Goal: Task Accomplishment & Management: Manage account settings

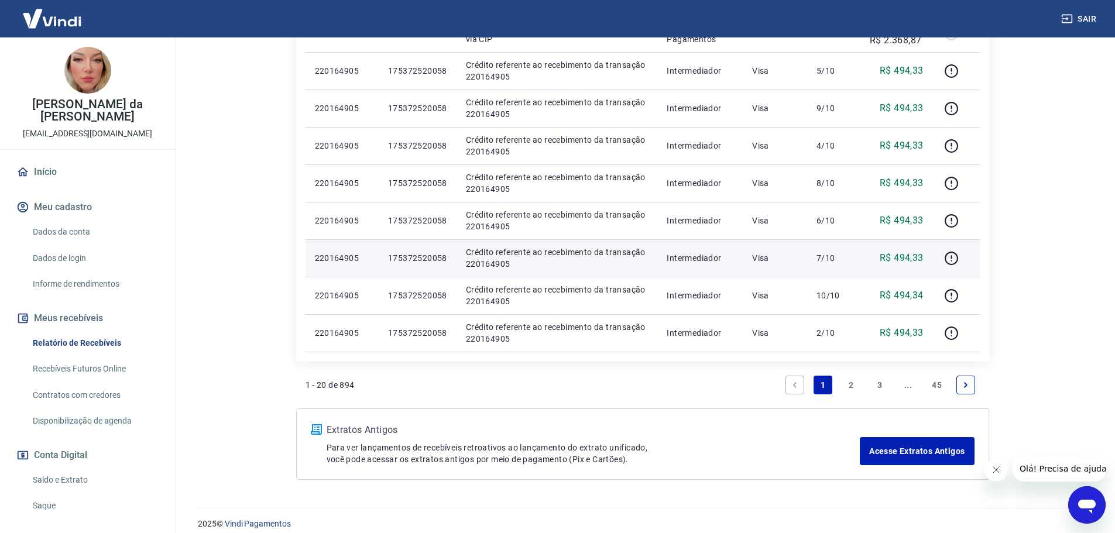
scroll to position [855, 0]
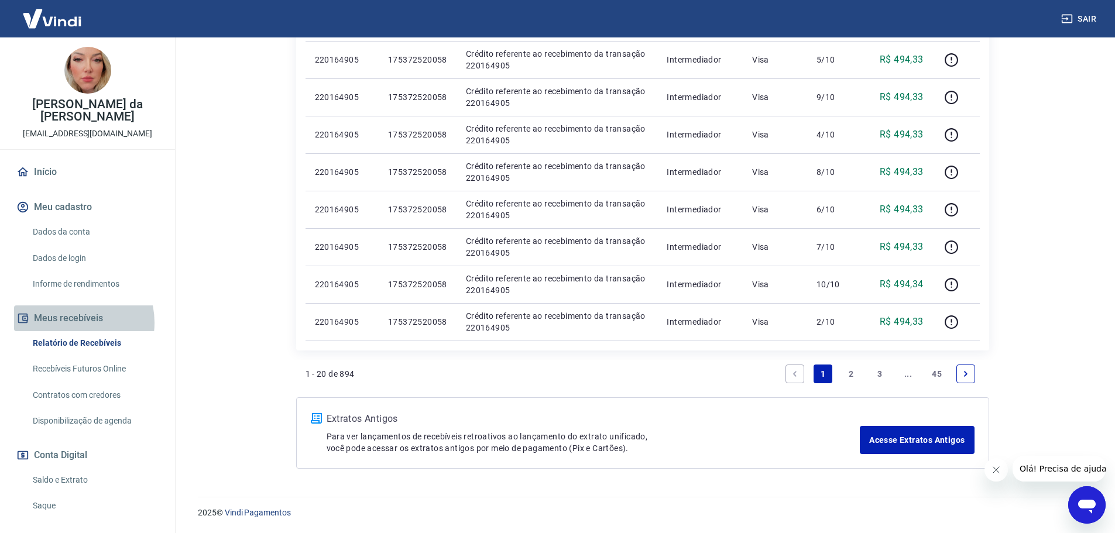
click at [71, 310] on button "Meus recebíveis" at bounding box center [87, 318] width 147 height 26
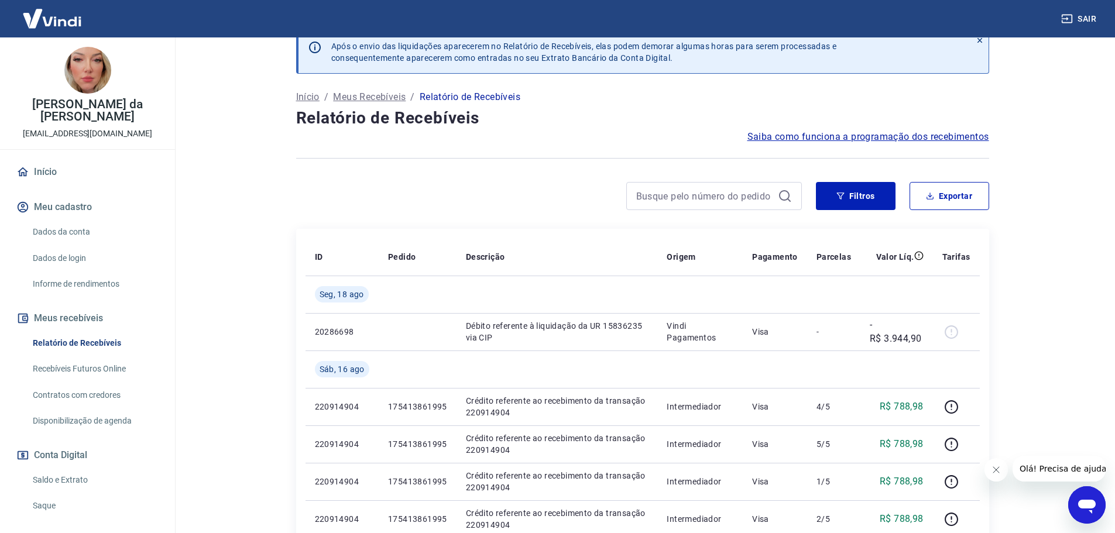
scroll to position [0, 0]
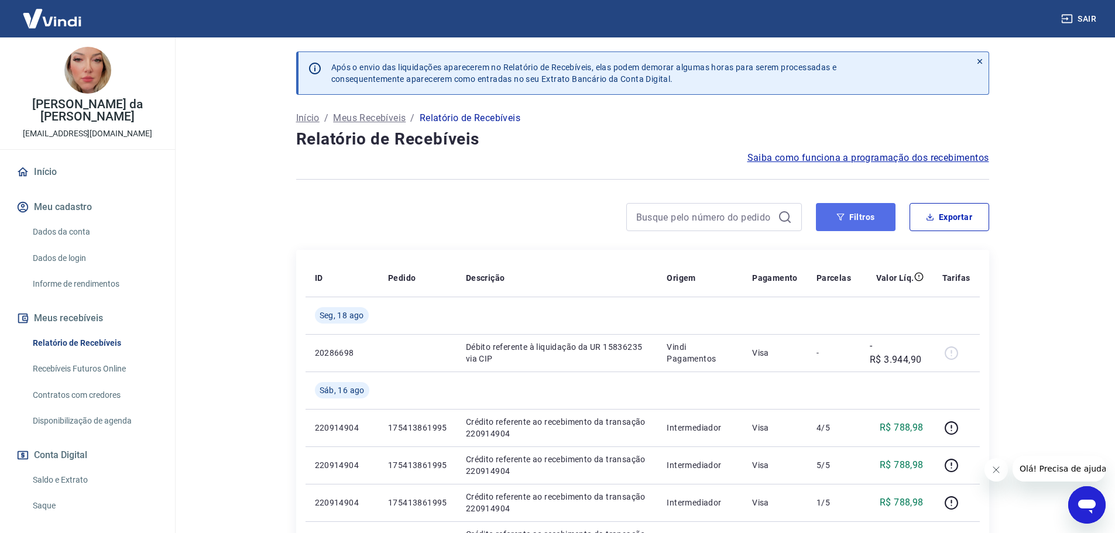
click at [845, 209] on button "Filtros" at bounding box center [856, 217] width 80 height 28
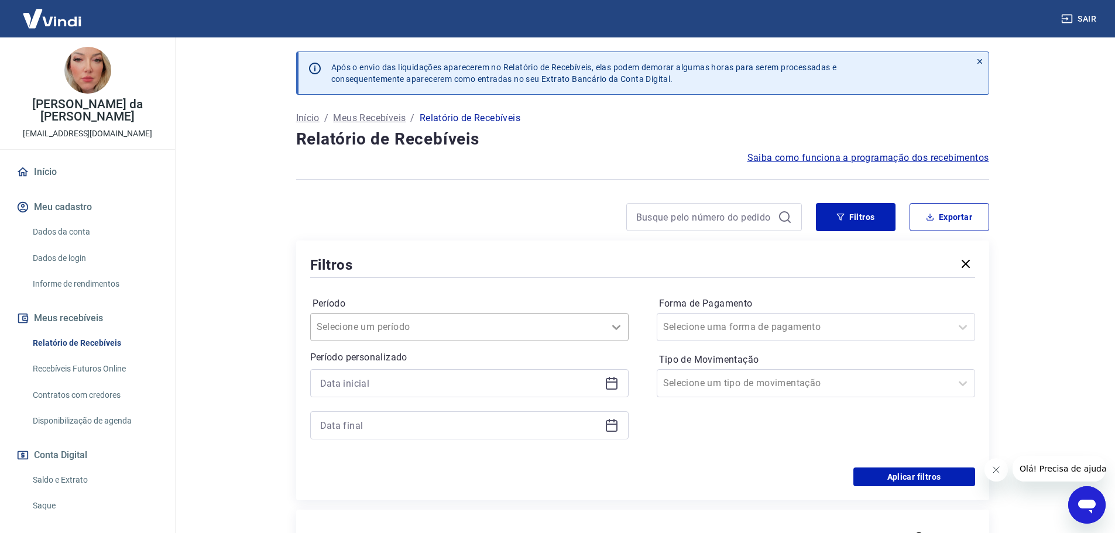
click at [613, 329] on icon at bounding box center [616, 327] width 14 height 14
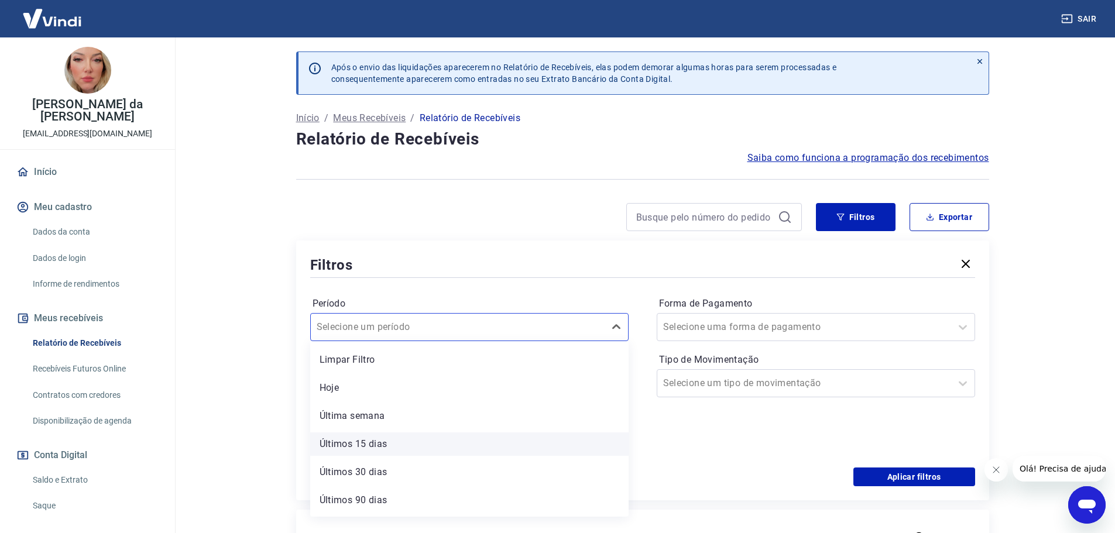
scroll to position [26, 0]
click at [374, 477] on div "Últimos 90 dias" at bounding box center [469, 474] width 318 height 23
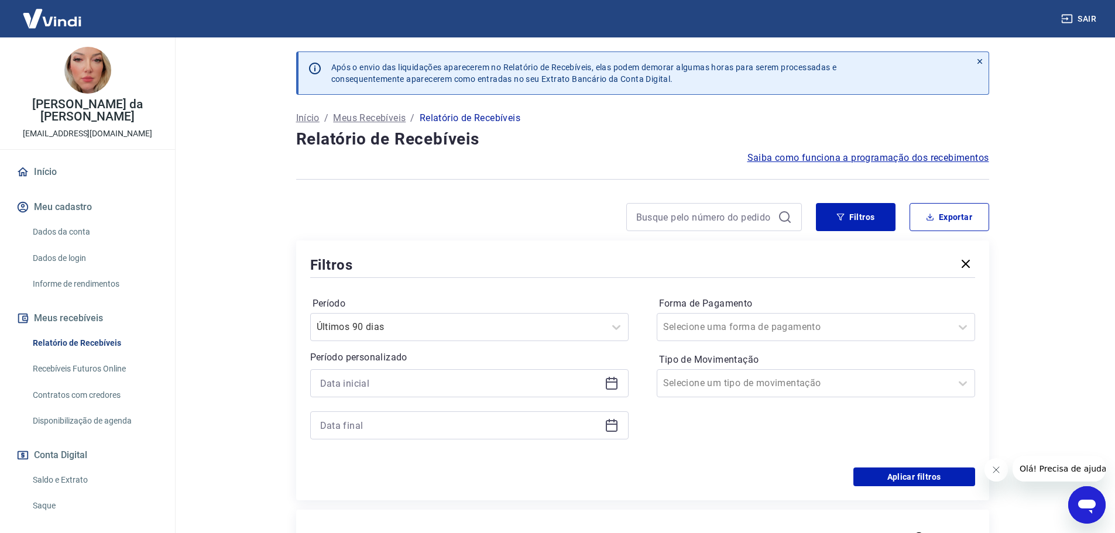
click at [616, 386] on icon at bounding box center [612, 384] width 12 height 12
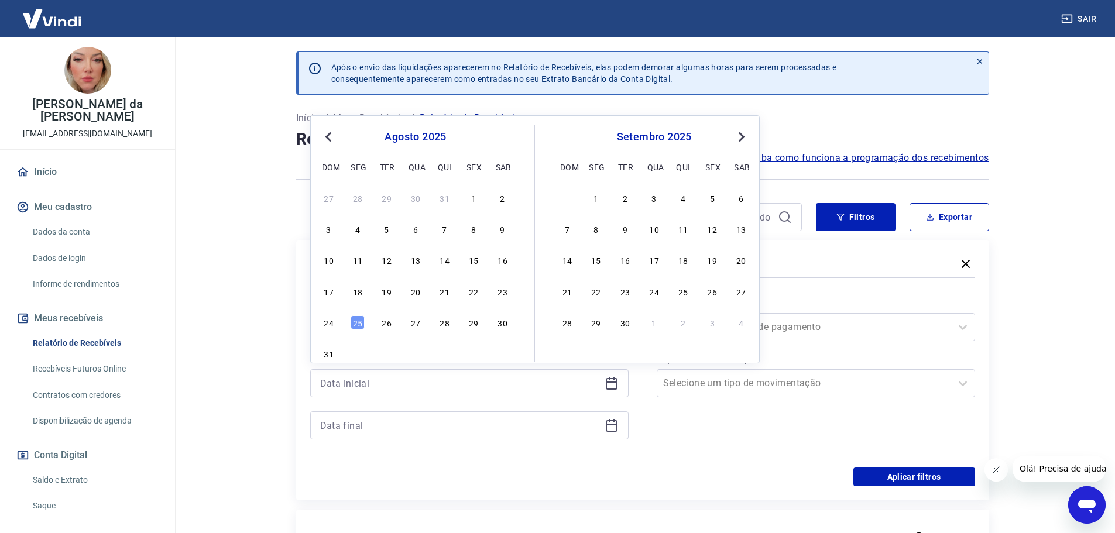
click at [317, 135] on div "Previous Month Next Month [DATE] dom seg ter qua qui sex sab 27 28 29 30 31 1 2…" at bounding box center [534, 239] width 449 height 248
click at [327, 139] on button "Previous Month" at bounding box center [328, 137] width 14 height 14
click at [329, 137] on span "Previous Month" at bounding box center [329, 136] width 0 height 13
drag, startPoint x: 332, startPoint y: 200, endPoint x: 384, endPoint y: 304, distance: 116.2
click at [332, 200] on div "1" at bounding box center [329, 198] width 14 height 14
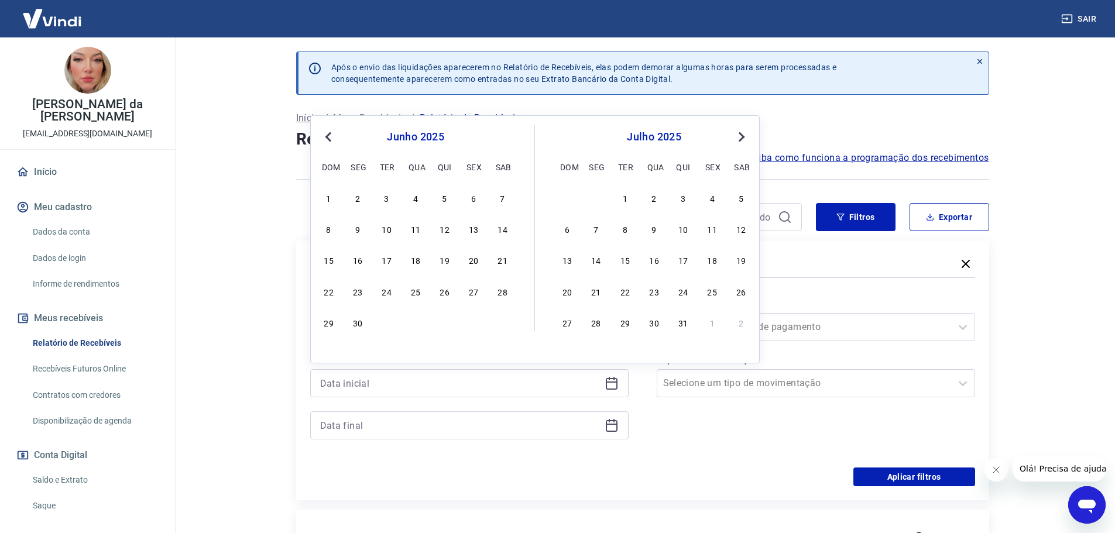
type input "[DATE]"
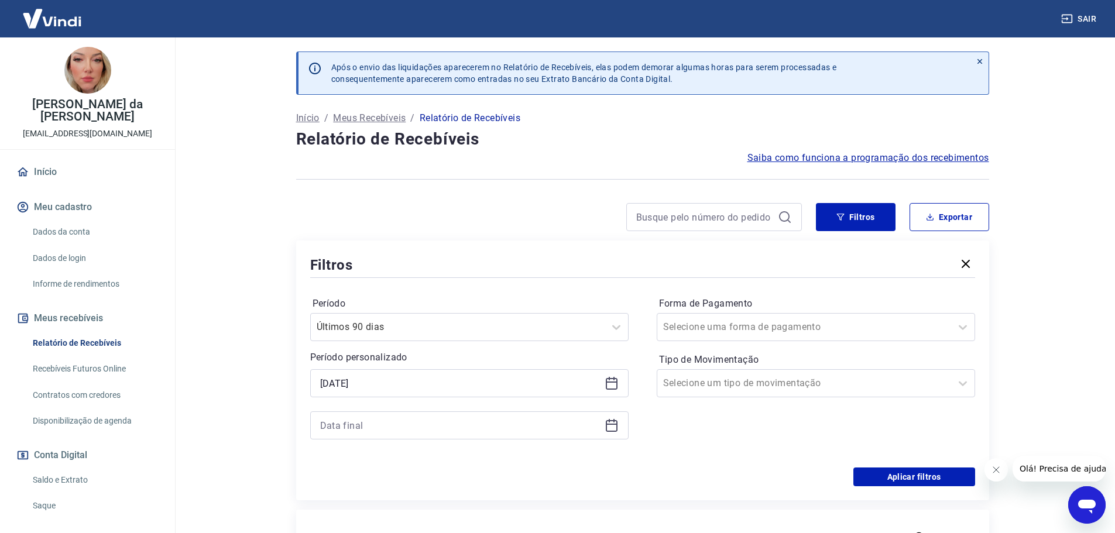
click at [614, 426] on icon at bounding box center [611, 425] width 14 height 14
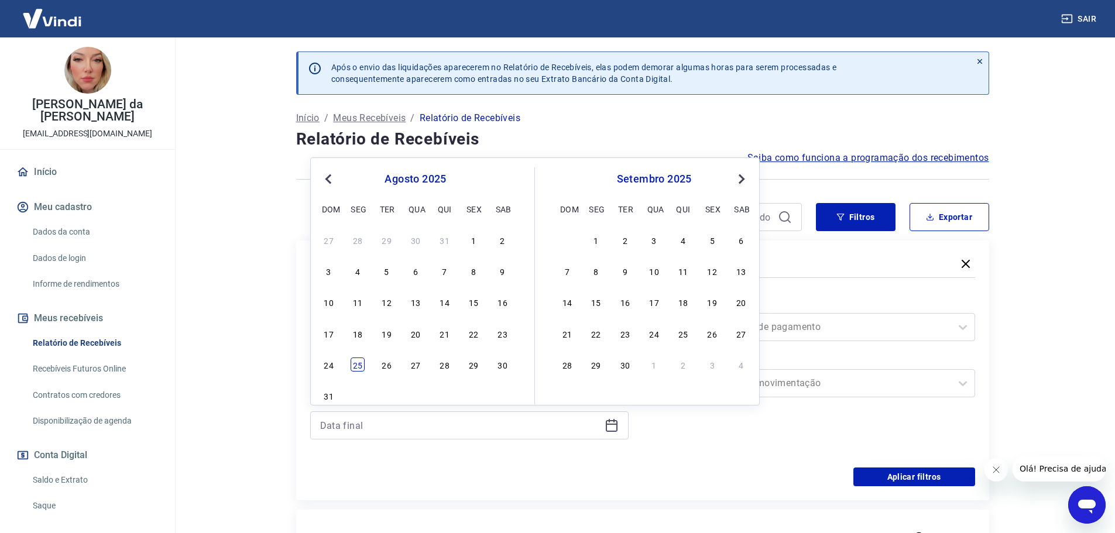
click at [356, 366] on div "25" at bounding box center [357, 365] width 14 height 14
type input "[DATE]"
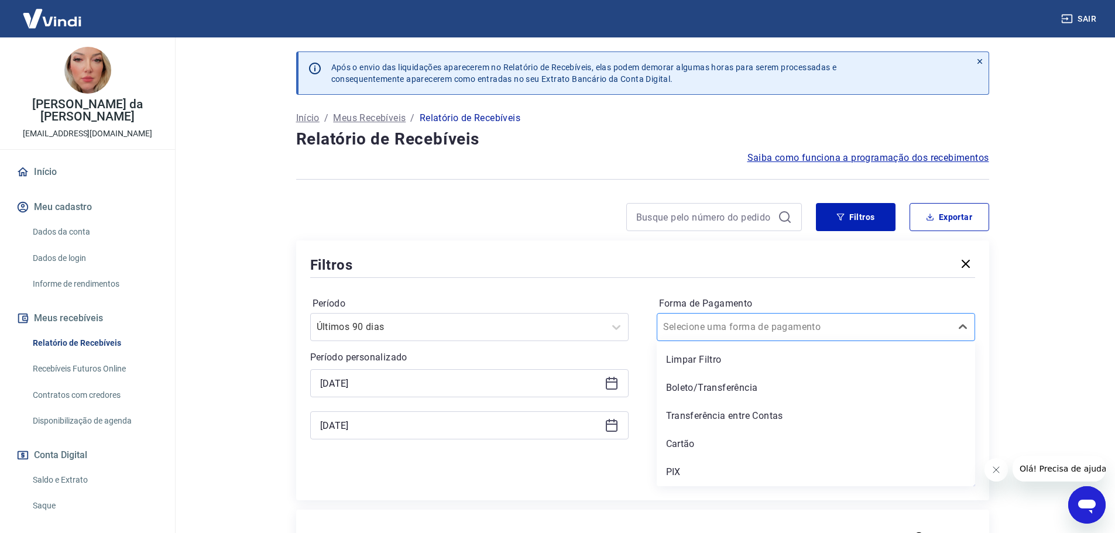
click at [773, 325] on div at bounding box center [804, 327] width 282 height 16
click at [689, 445] on div "Cartão" at bounding box center [816, 443] width 318 height 23
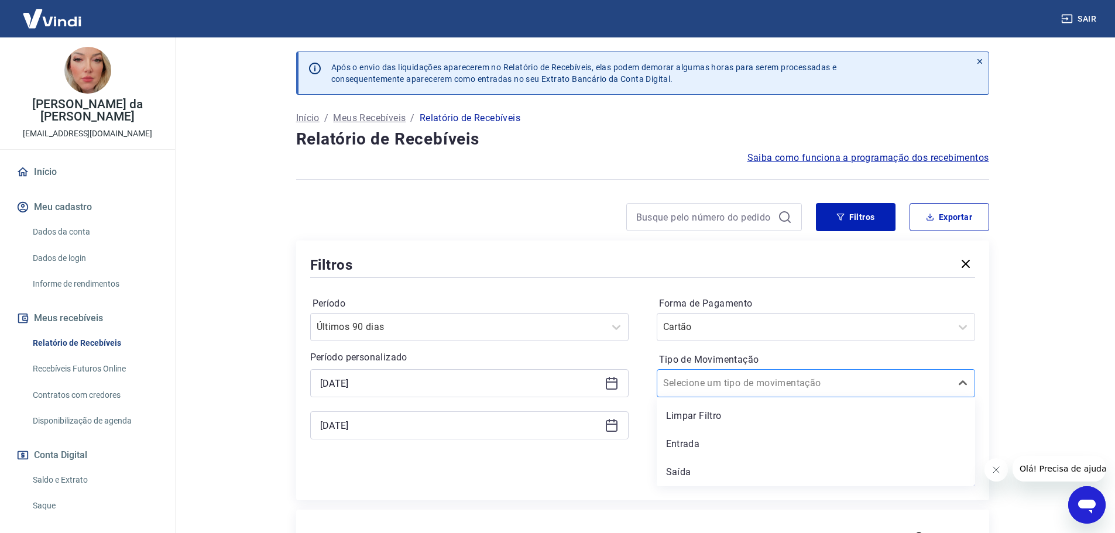
click at [745, 387] on input "Tipo de Movimentação" at bounding box center [722, 383] width 118 height 14
click at [703, 448] on div "Entrada" at bounding box center [816, 443] width 318 height 23
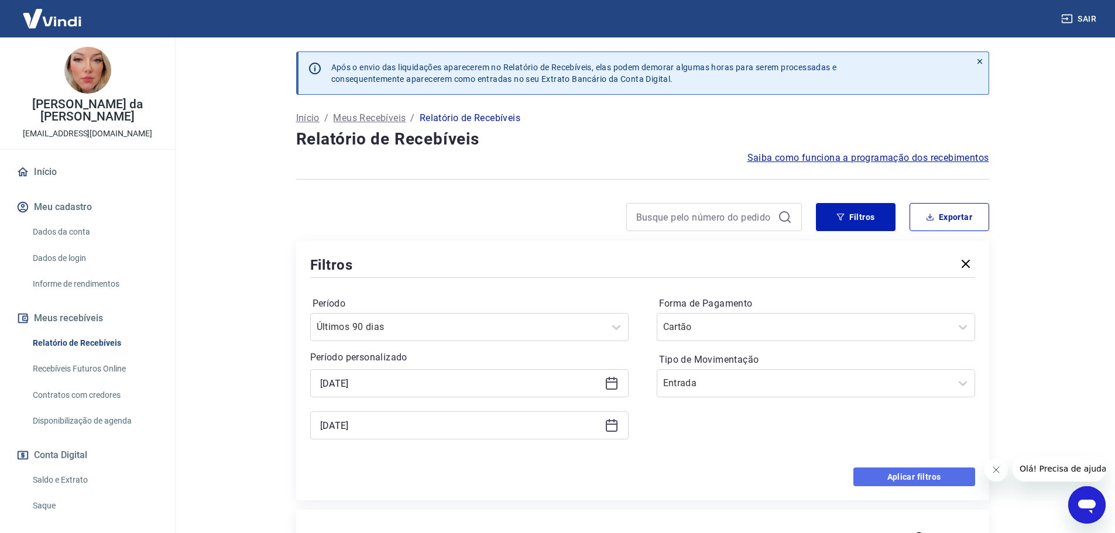
click at [899, 472] on button "Aplicar filtros" at bounding box center [914, 477] width 122 height 19
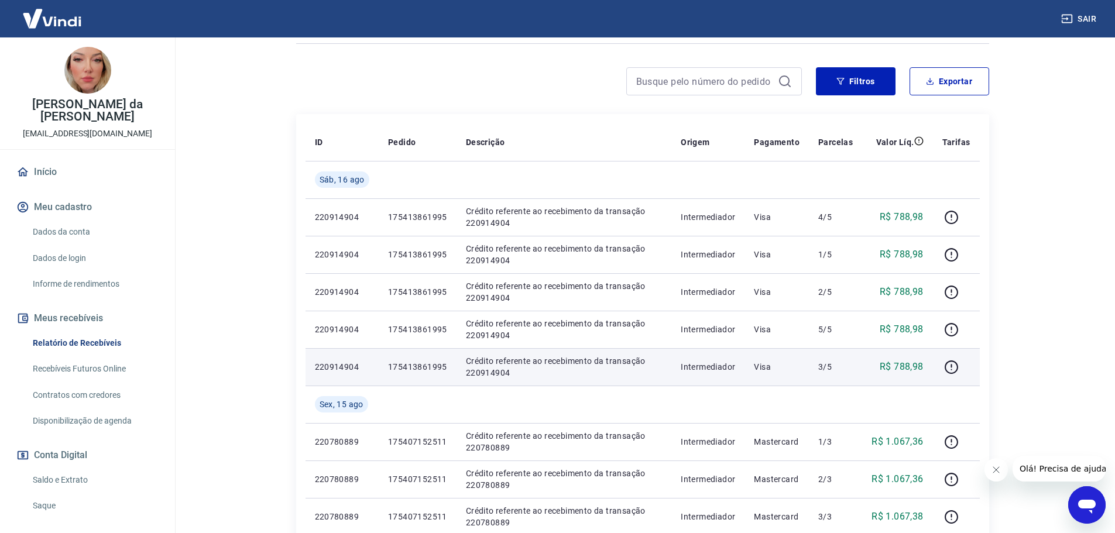
scroll to position [115, 0]
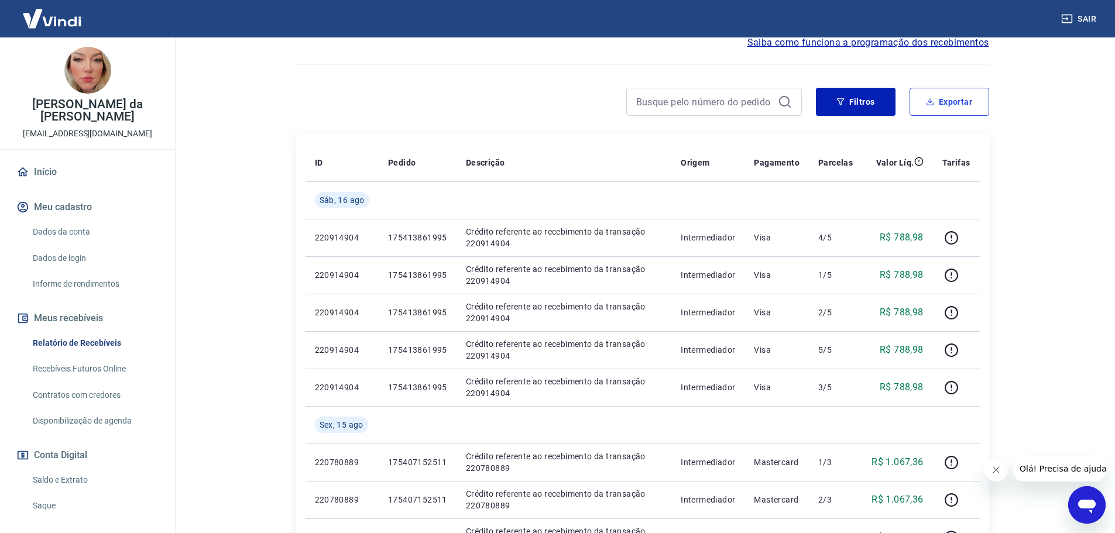
click at [955, 102] on button "Exportar" at bounding box center [949, 102] width 80 height 28
type input "[DATE]"
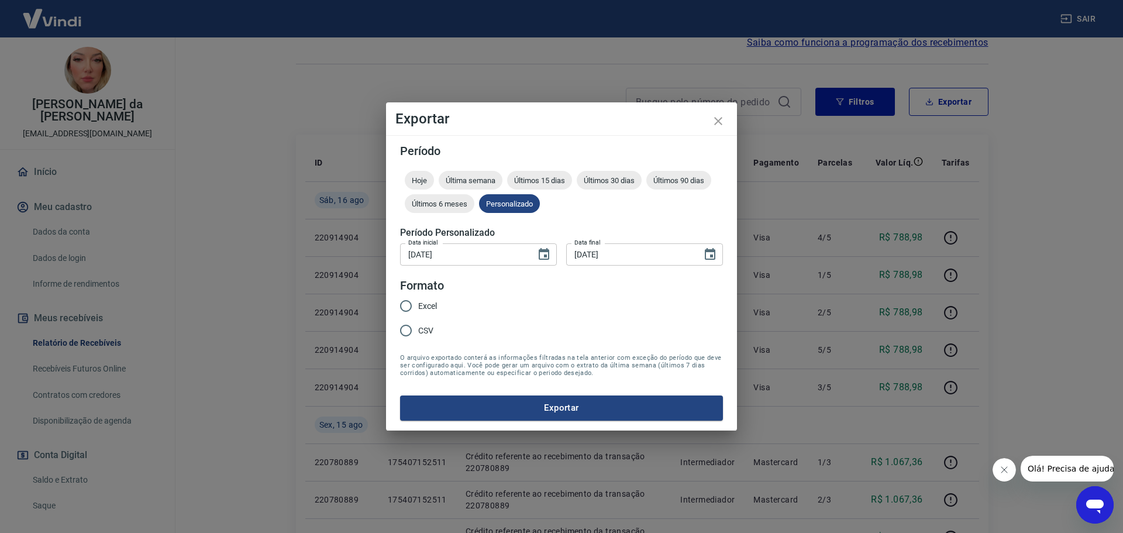
click at [404, 328] on input "CSV" at bounding box center [406, 330] width 25 height 25
radio input "true"
click at [551, 410] on button "Exportar" at bounding box center [561, 408] width 323 height 25
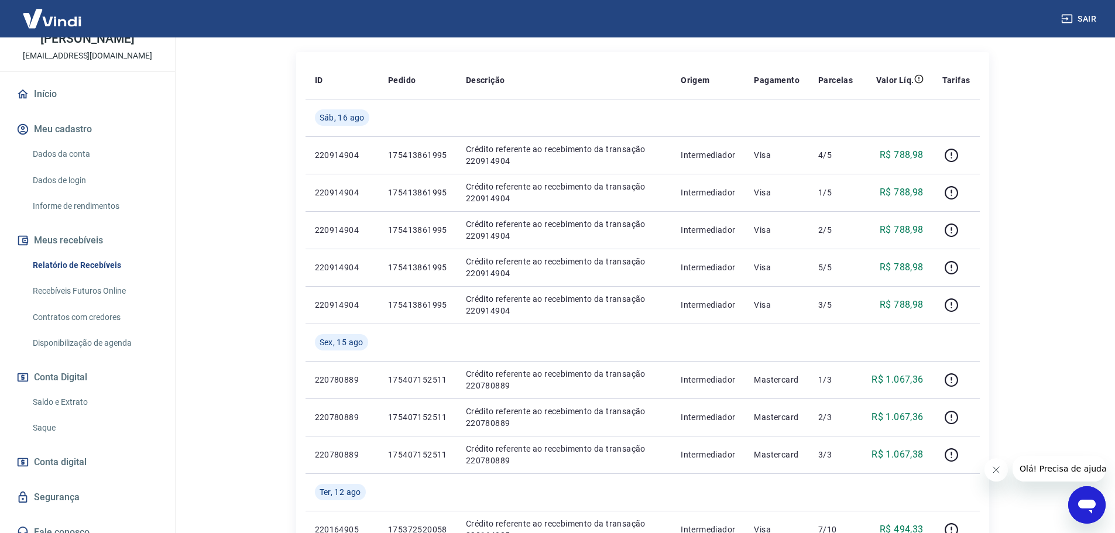
scroll to position [232, 0]
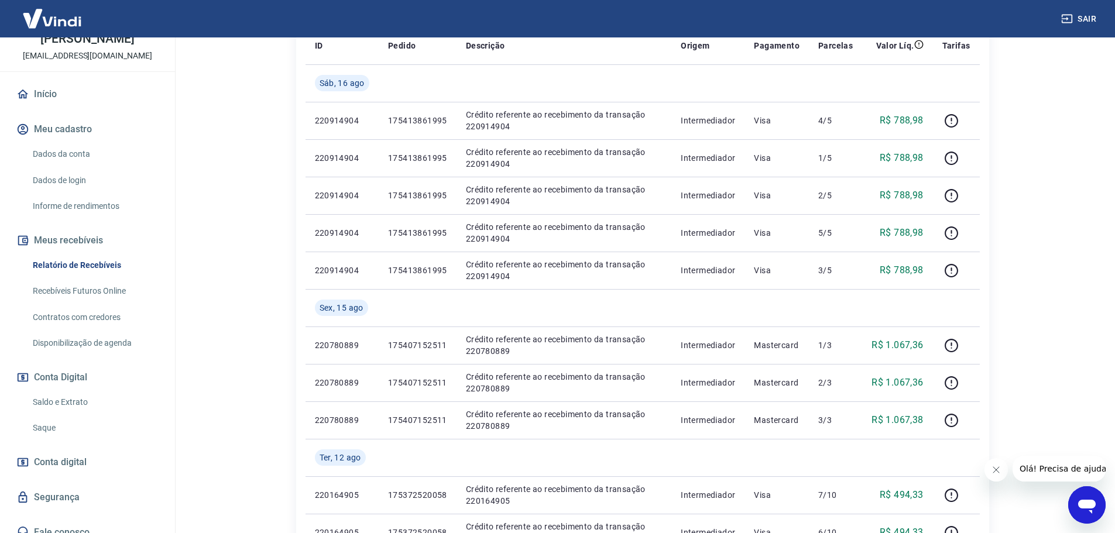
click at [64, 390] on link "Saldo e Extrato" at bounding box center [94, 402] width 133 height 24
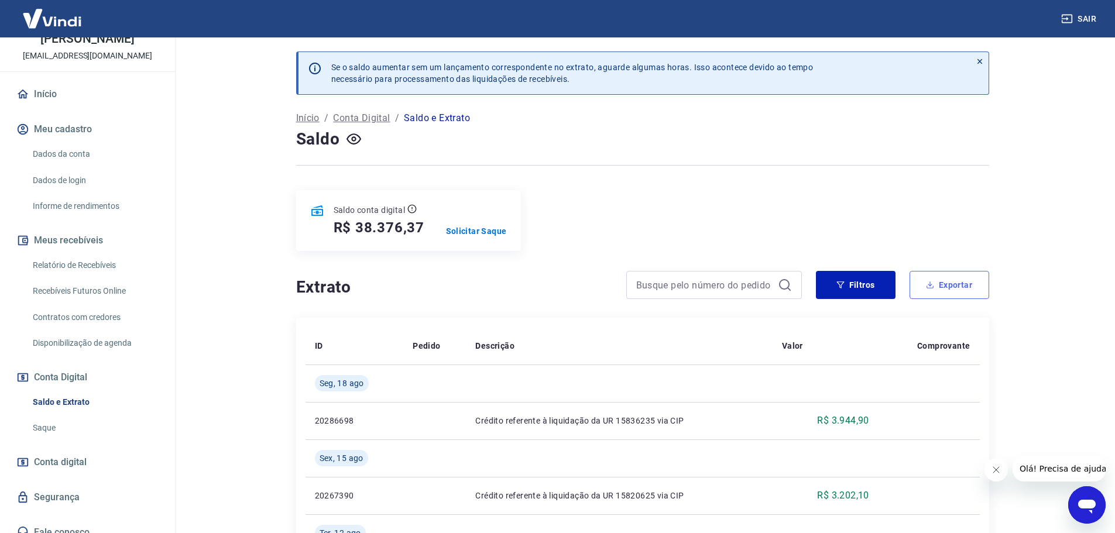
click at [948, 287] on button "Exportar" at bounding box center [949, 285] width 80 height 28
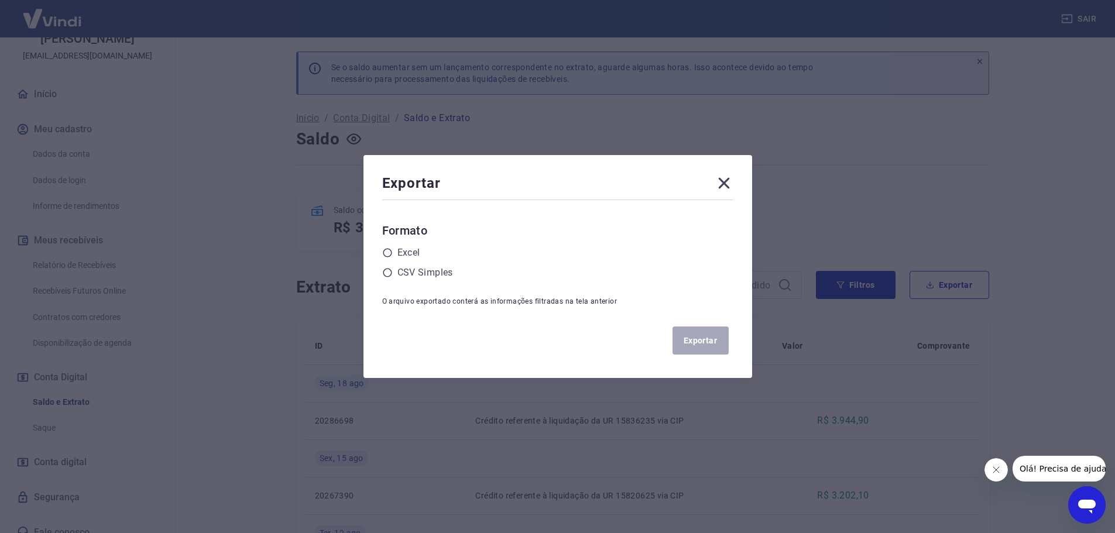
drag, startPoint x: 393, startPoint y: 270, endPoint x: 404, endPoint y: 286, distance: 19.0
click at [393, 271] on icon at bounding box center [387, 272] width 11 height 11
click at [0, 0] on input "radio" at bounding box center [0, 0] width 0 height 0
click at [708, 332] on button "Exportar" at bounding box center [700, 340] width 56 height 28
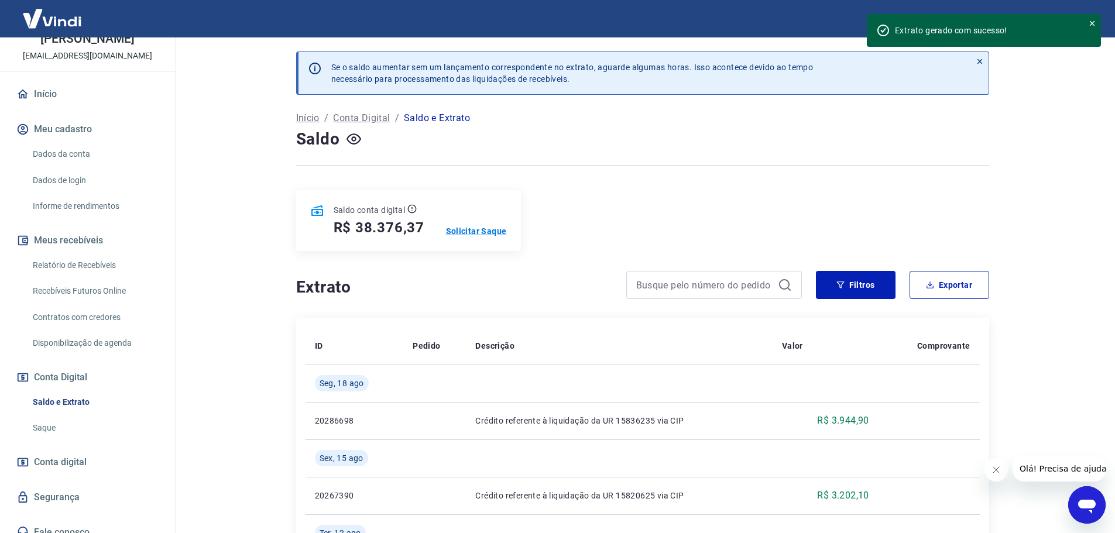
click at [500, 231] on p "Solicitar Saque" at bounding box center [476, 231] width 61 height 12
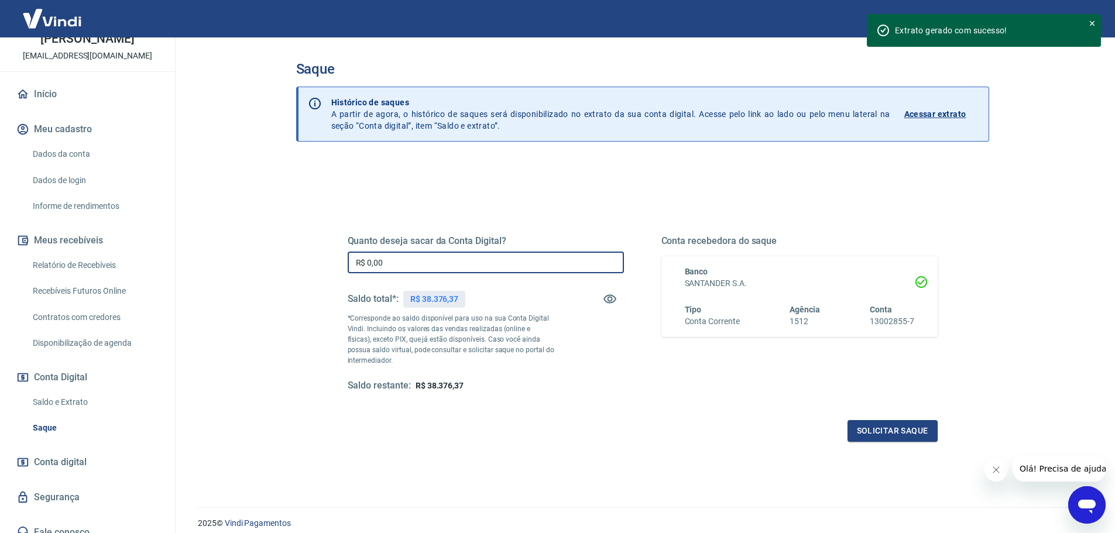
click at [413, 267] on input "R$ 0,00" at bounding box center [486, 263] width 276 height 22
type input "R$ 38.370,00"
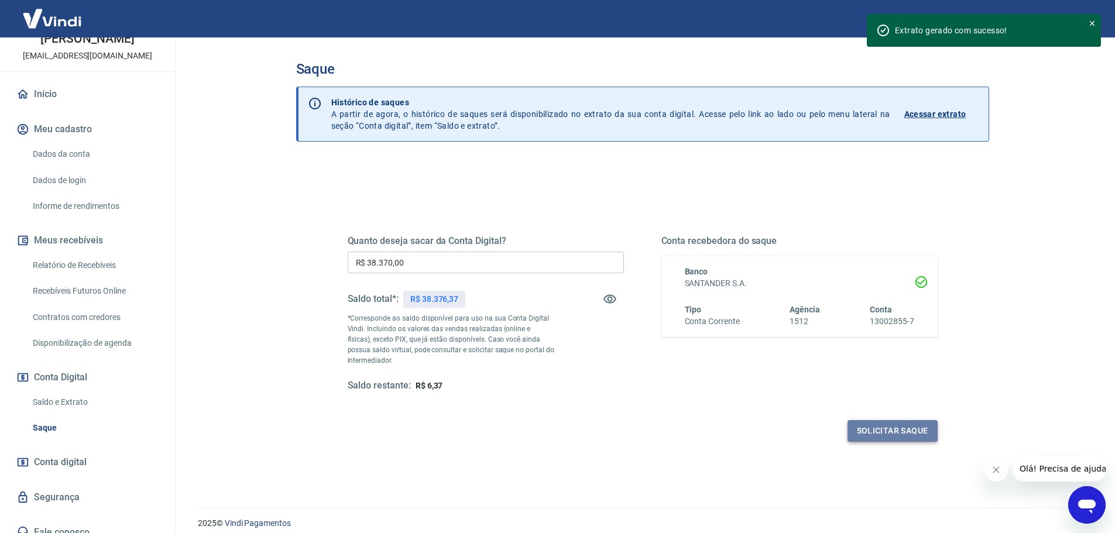
click at [882, 429] on button "Solicitar saque" at bounding box center [892, 431] width 90 height 22
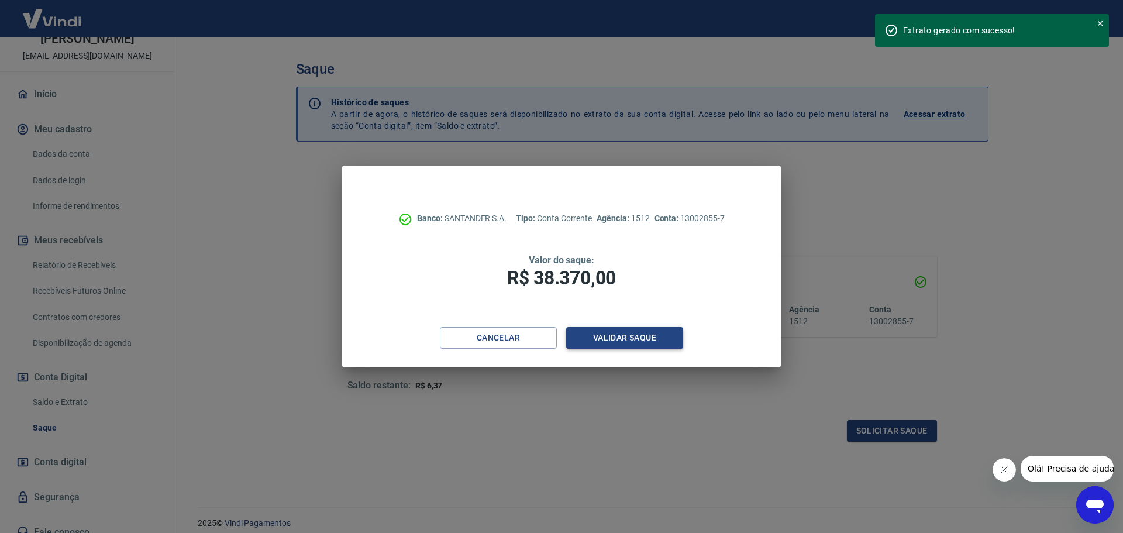
click at [631, 335] on button "Validar saque" at bounding box center [624, 338] width 117 height 22
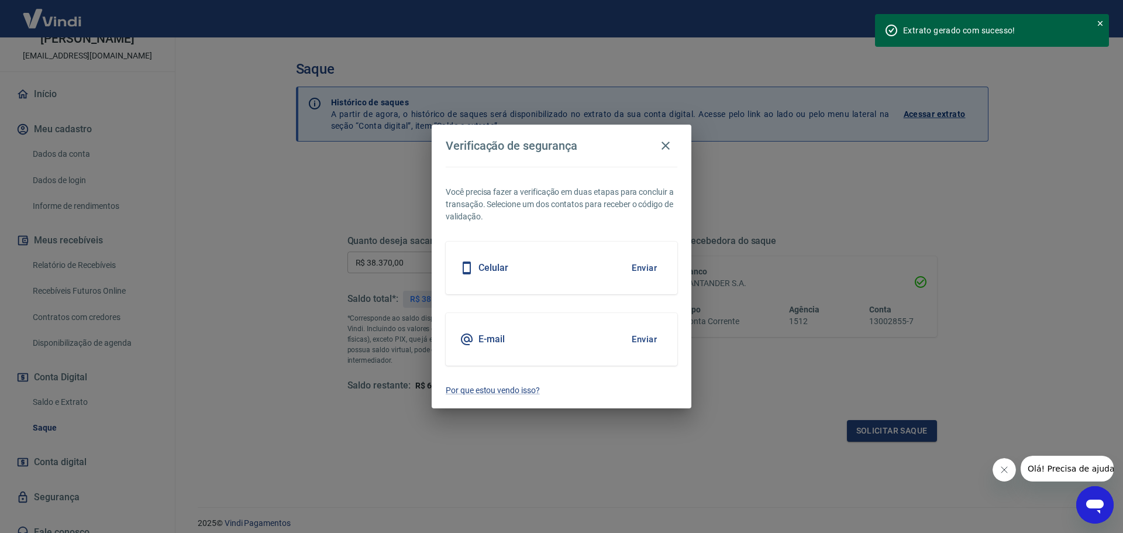
click at [518, 279] on div "Celular Enviar" at bounding box center [562, 268] width 232 height 53
click at [648, 264] on button "Enviar" at bounding box center [644, 268] width 38 height 25
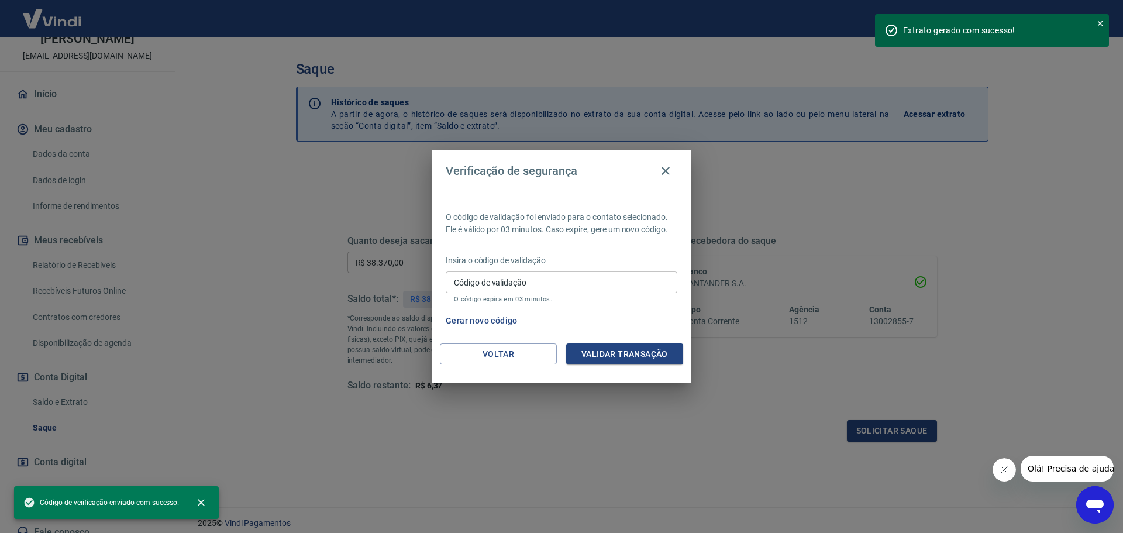
click at [508, 282] on input "Código de validação" at bounding box center [562, 282] width 232 height 22
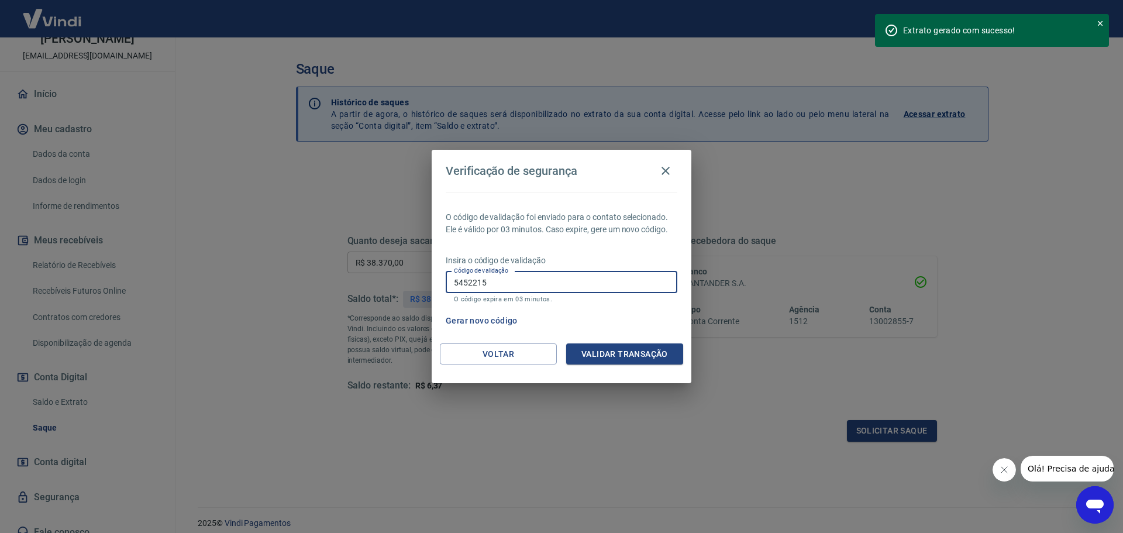
click at [462, 285] on input "5452215" at bounding box center [562, 282] width 232 height 22
type input "552215"
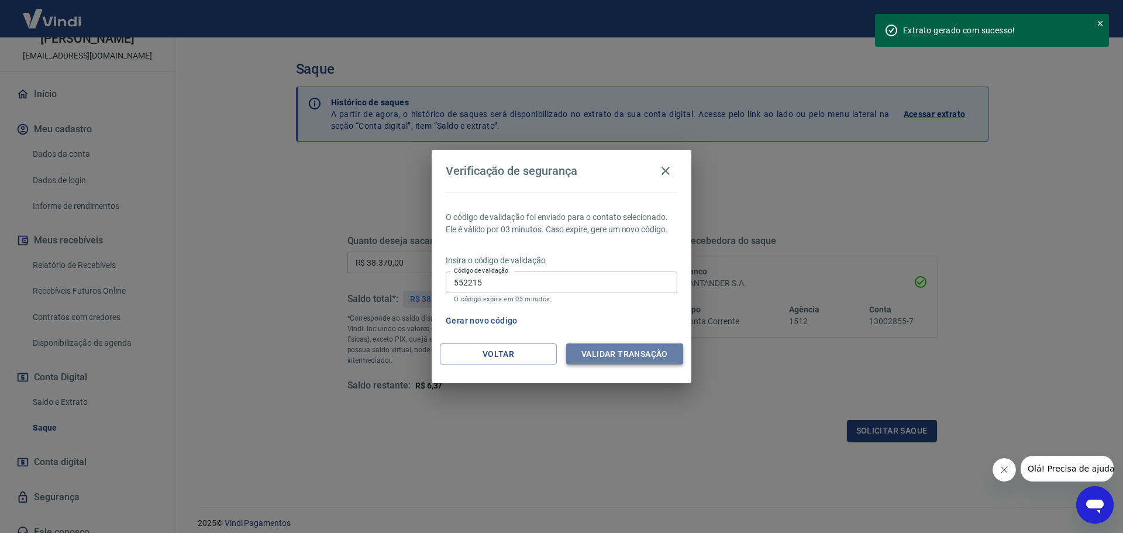
click at [620, 357] on button "Validar transação" at bounding box center [624, 354] width 117 height 22
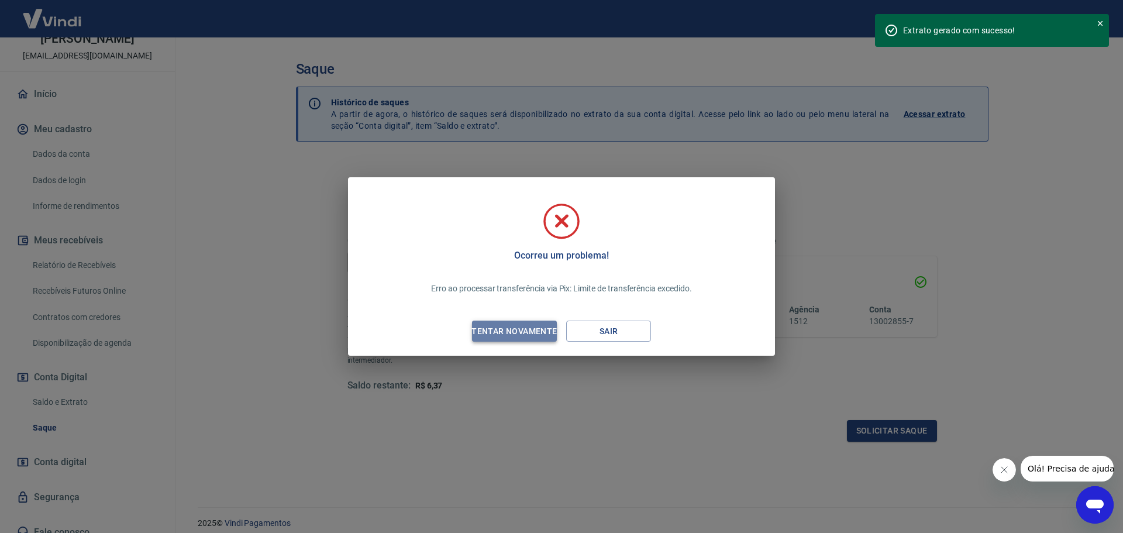
click at [530, 324] on div "Tentar novamente" at bounding box center [515, 331] width 114 height 15
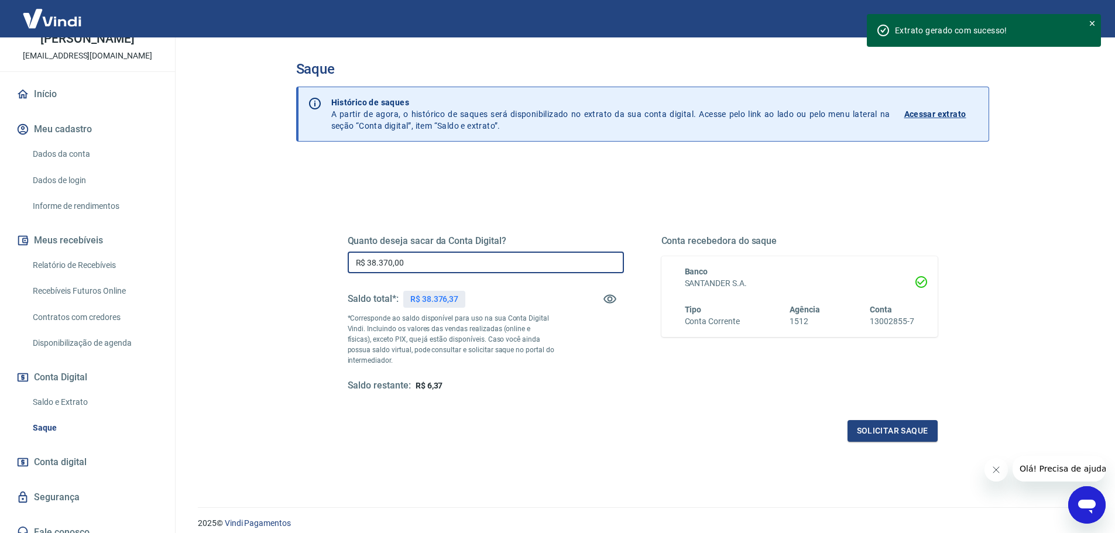
drag, startPoint x: 407, startPoint y: 265, endPoint x: 381, endPoint y: 263, distance: 25.9
click at [381, 263] on input "R$ 38.370,00" at bounding box center [486, 263] width 276 height 22
type input "R$ 38.300,00"
click at [892, 428] on button "Solicitar saque" at bounding box center [892, 431] width 90 height 22
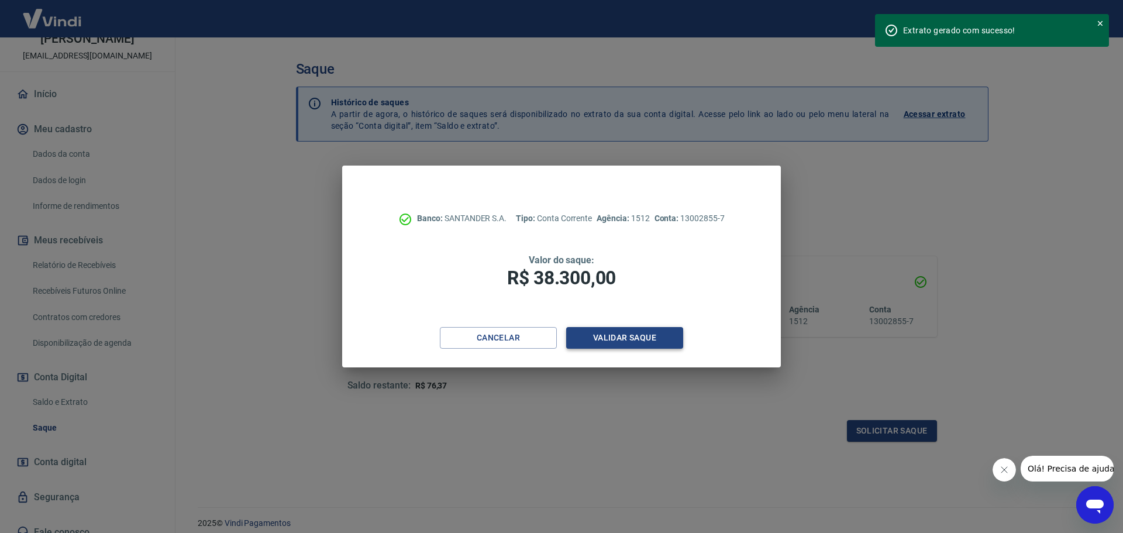
click at [623, 333] on button "Validar saque" at bounding box center [624, 338] width 117 height 22
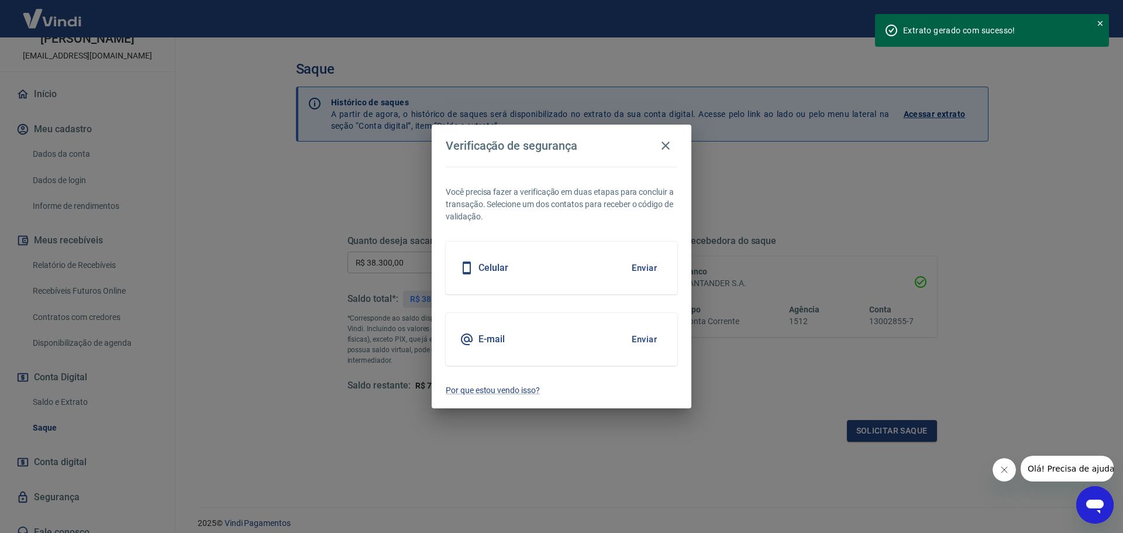
click at [570, 263] on div "Celular Enviar" at bounding box center [562, 268] width 232 height 53
drag, startPoint x: 635, startPoint y: 262, endPoint x: 641, endPoint y: 269, distance: 9.1
click at [639, 267] on button "Enviar" at bounding box center [644, 268] width 38 height 25
click at [642, 271] on button "Enviar" at bounding box center [644, 268] width 38 height 25
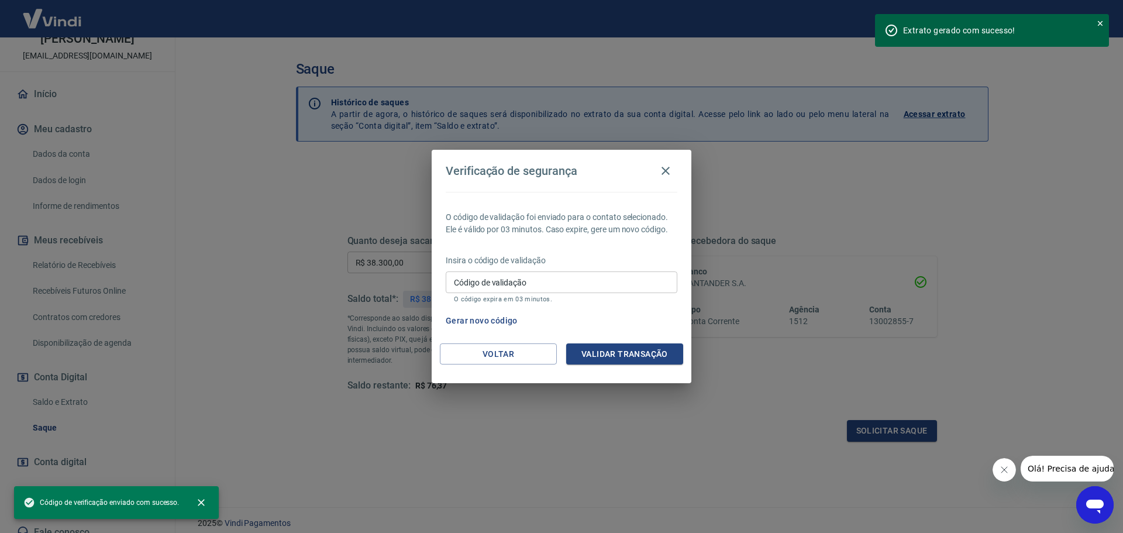
click at [490, 284] on input "Código de validação" at bounding box center [562, 282] width 232 height 22
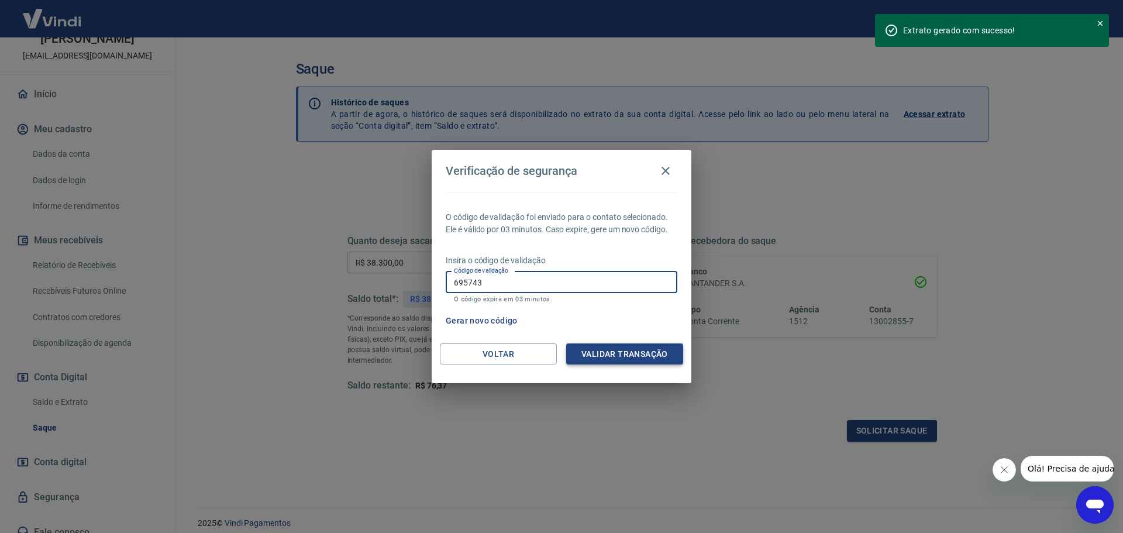
type input "695743"
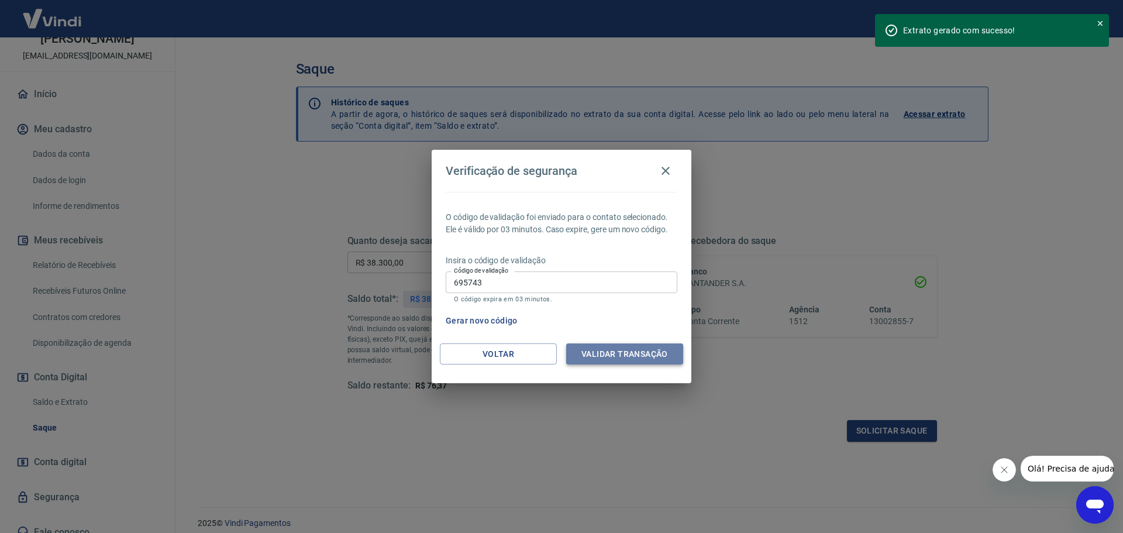
click at [645, 355] on button "Validar transação" at bounding box center [624, 354] width 117 height 22
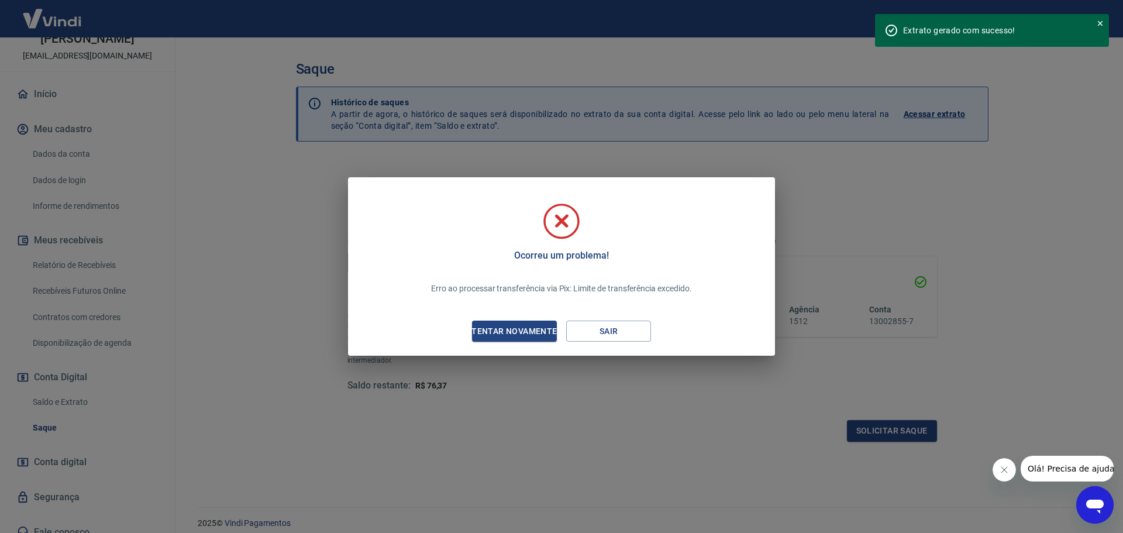
click at [506, 331] on div "Tentar novamente" at bounding box center [515, 331] width 114 height 15
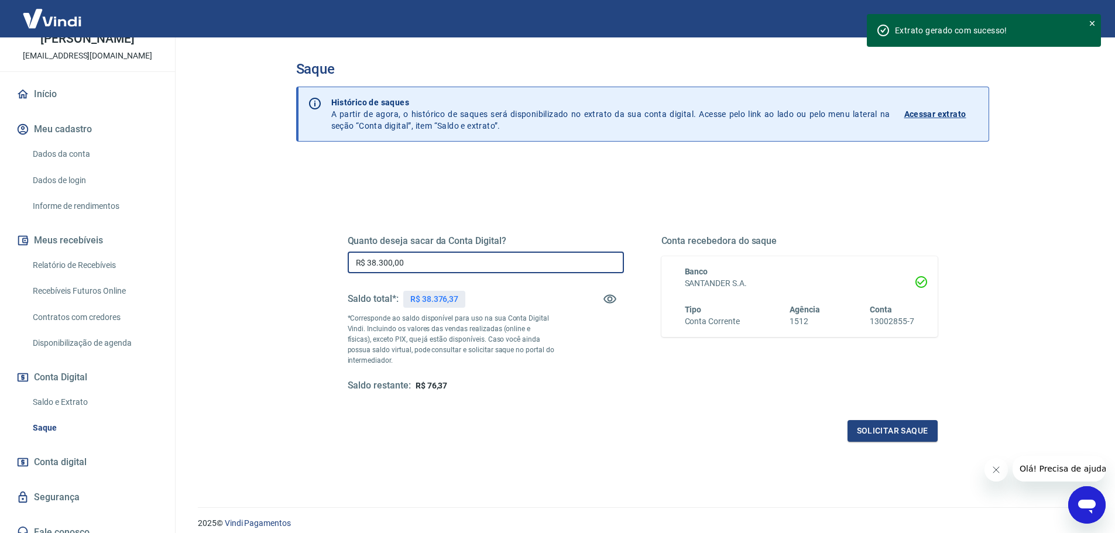
drag, startPoint x: 423, startPoint y: 270, endPoint x: 367, endPoint y: 270, distance: 55.6
click at [367, 270] on input "R$ 38.300,00" at bounding box center [486, 263] width 276 height 22
type input "R$ 30.000,00"
click at [912, 431] on button "Solicitar saque" at bounding box center [892, 431] width 90 height 22
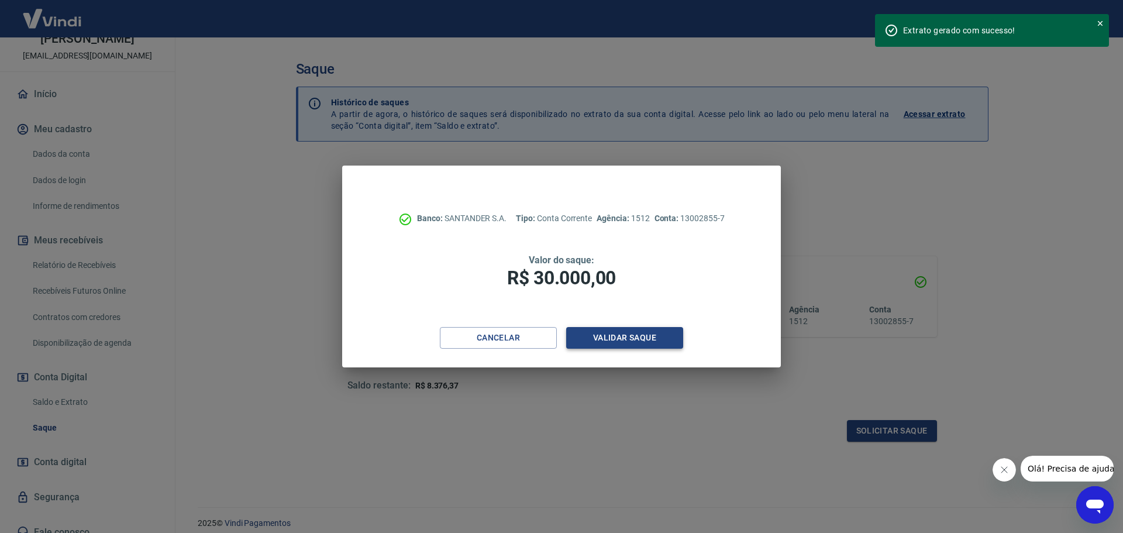
click at [645, 341] on button "Validar saque" at bounding box center [624, 338] width 117 height 22
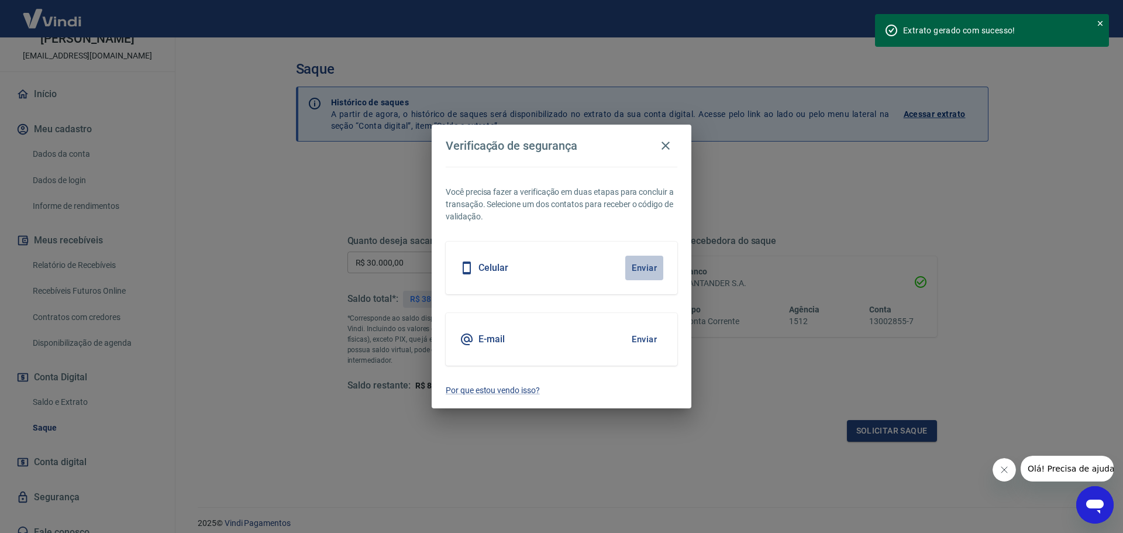
click at [635, 265] on button "Enviar" at bounding box center [644, 268] width 38 height 25
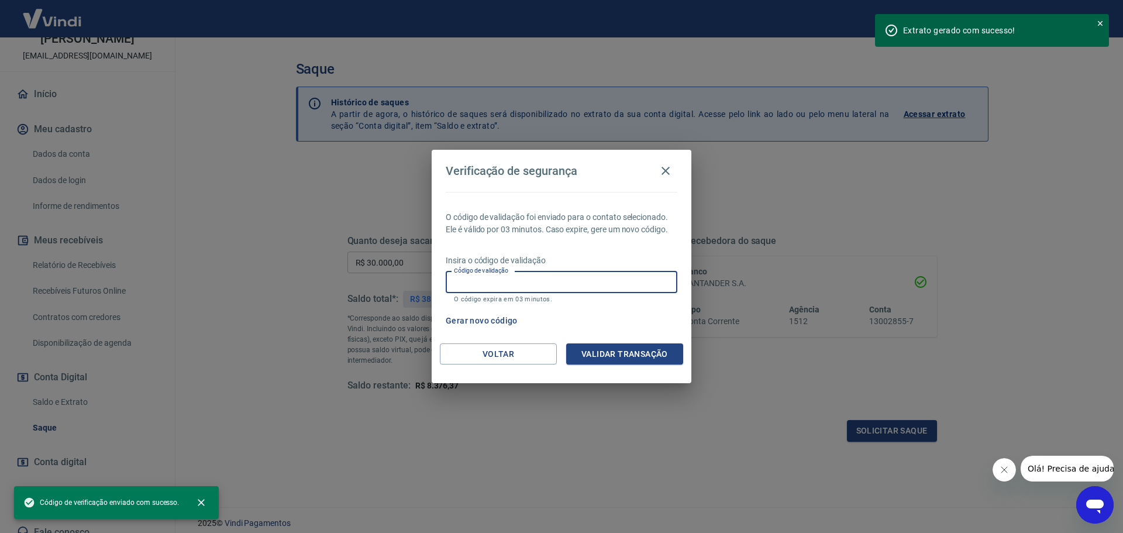
click at [466, 284] on input "Código de validação" at bounding box center [562, 282] width 232 height 22
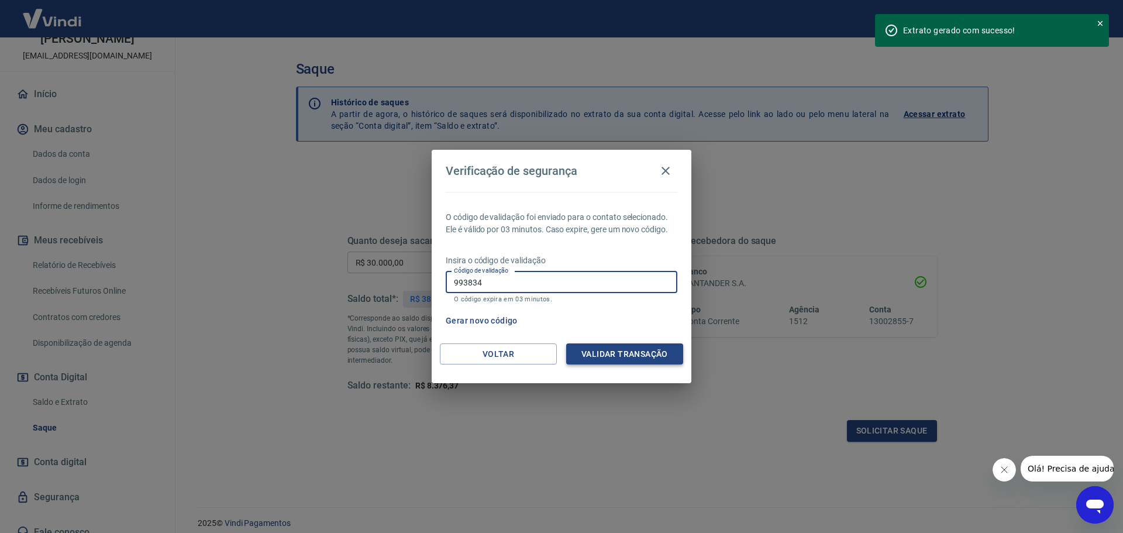
type input "993834"
click at [613, 363] on button "Validar transação" at bounding box center [624, 354] width 117 height 22
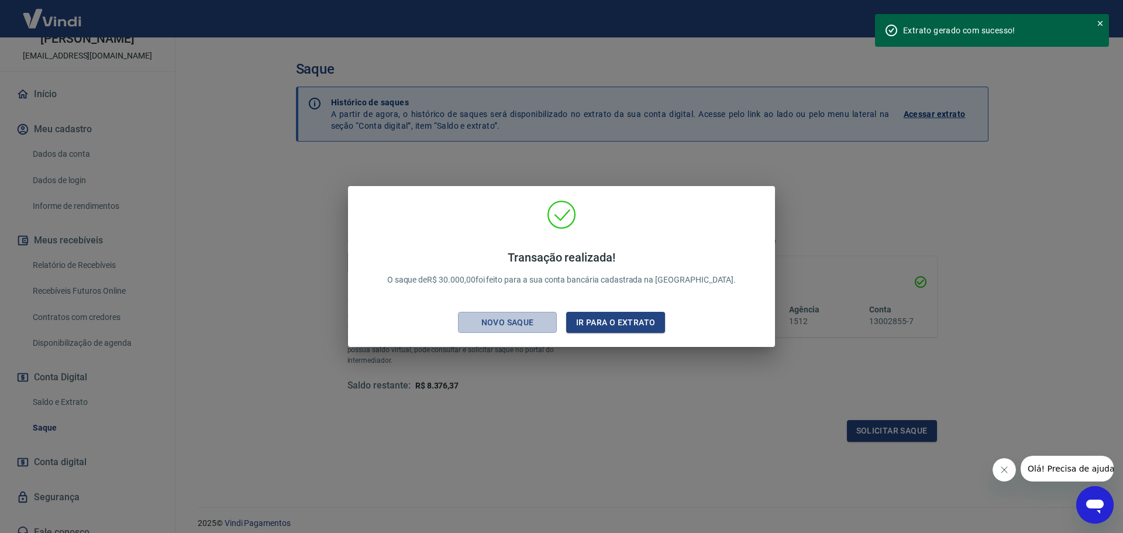
click at [543, 325] on div "Novo saque" at bounding box center [508, 322] width 81 height 15
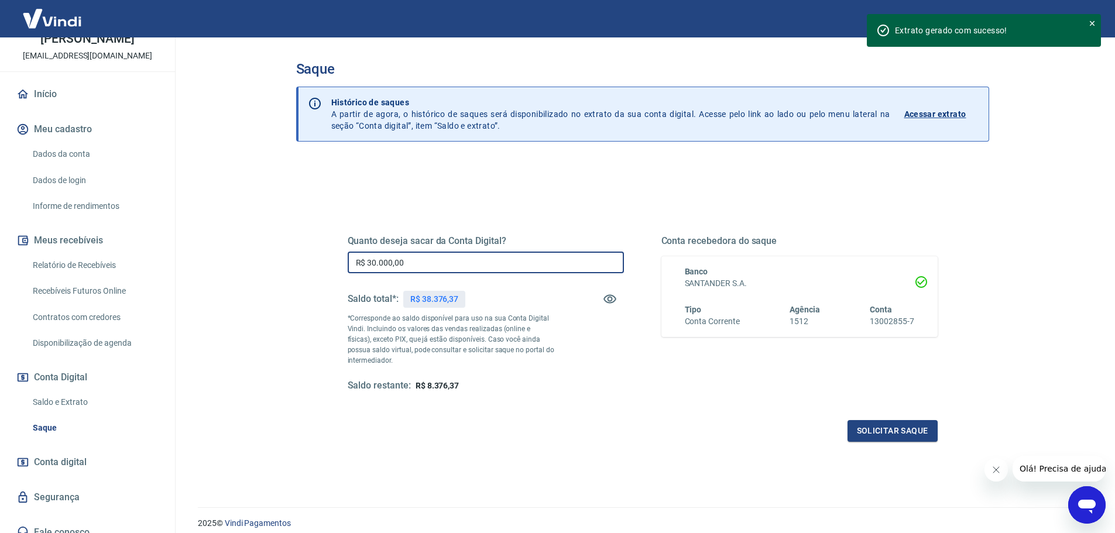
drag, startPoint x: 428, startPoint y: 263, endPoint x: 342, endPoint y: 266, distance: 85.5
click at [345, 264] on div "Quanto deseja sacar da Conta Digital? R$ 30.000,00 ​ Saldo total*: R$ 38.376,37…" at bounding box center [643, 320] width 618 height 272
type input "R$ 8.370,00"
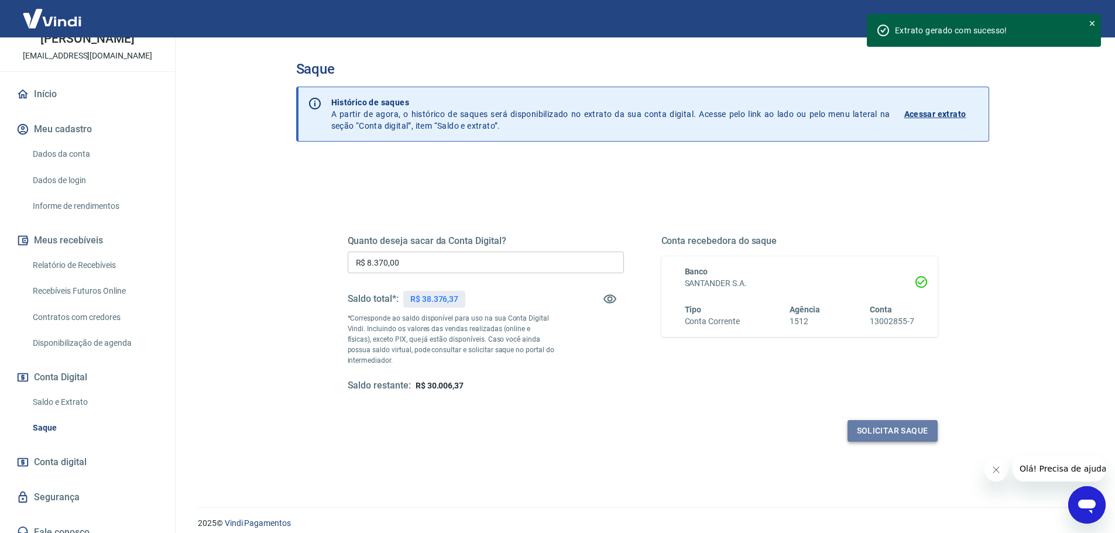
click at [900, 425] on button "Solicitar saque" at bounding box center [892, 431] width 90 height 22
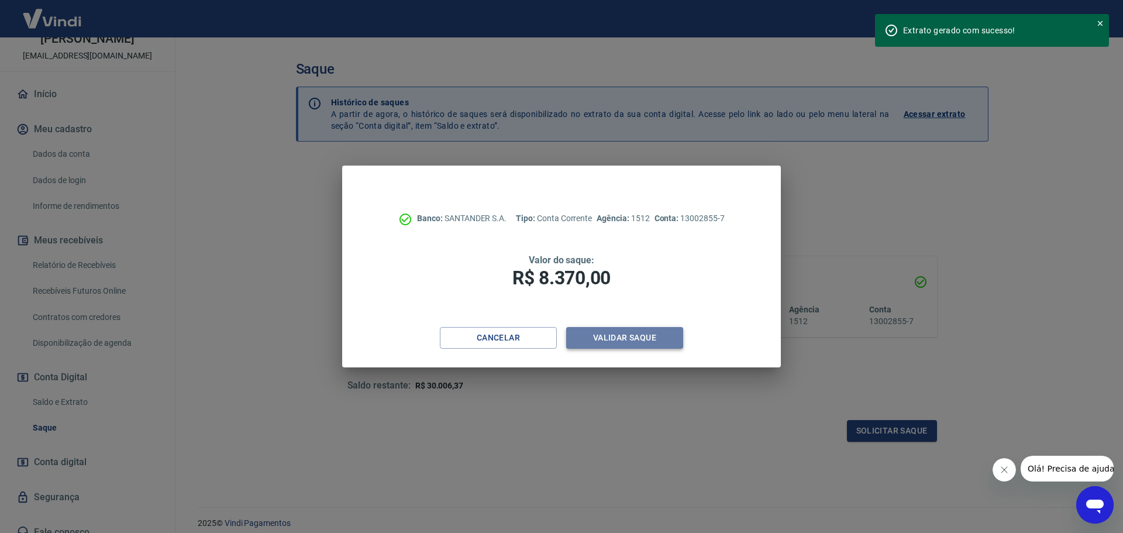
click at [606, 333] on button "Validar saque" at bounding box center [624, 338] width 117 height 22
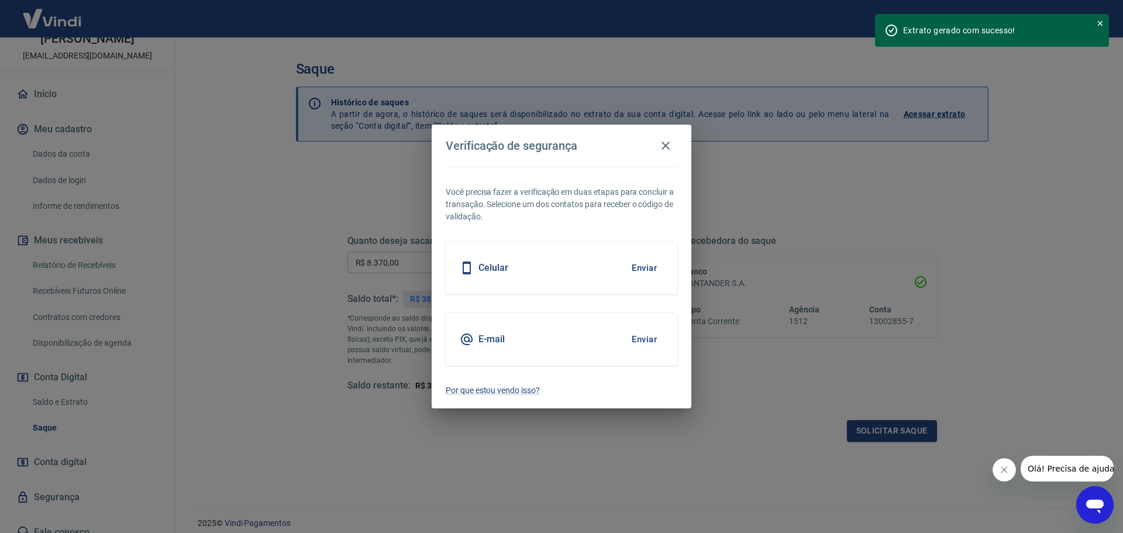
click at [634, 263] on button "Enviar" at bounding box center [644, 268] width 38 height 25
click at [640, 267] on body "Extrato gerado com sucesso! Sair [PERSON_NAME] da Costa [EMAIL_ADDRESS][DOMAIN_…" at bounding box center [561, 266] width 1123 height 533
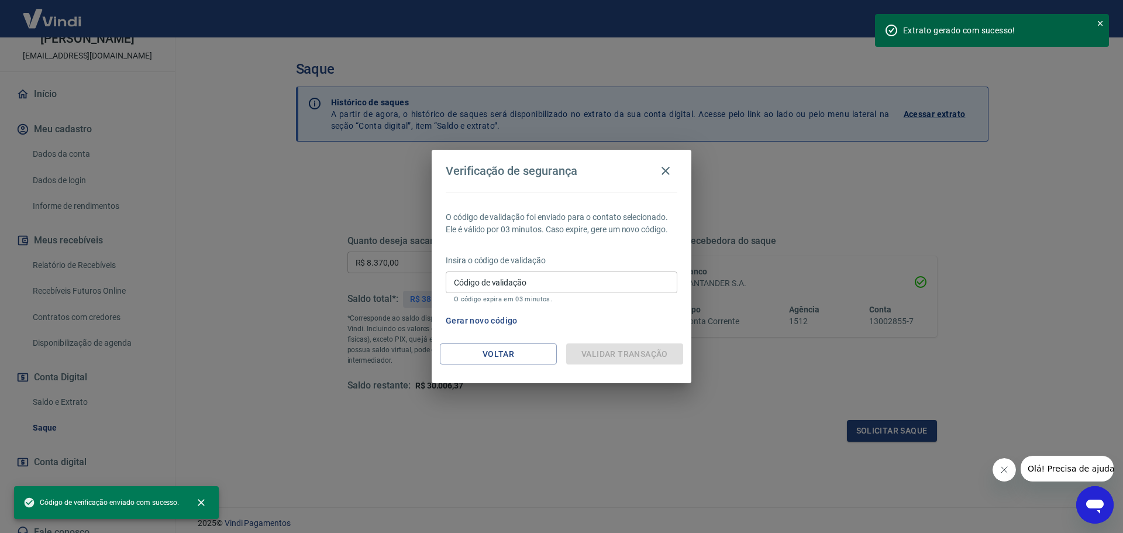
click at [506, 281] on input "Código de validação" at bounding box center [562, 282] width 232 height 22
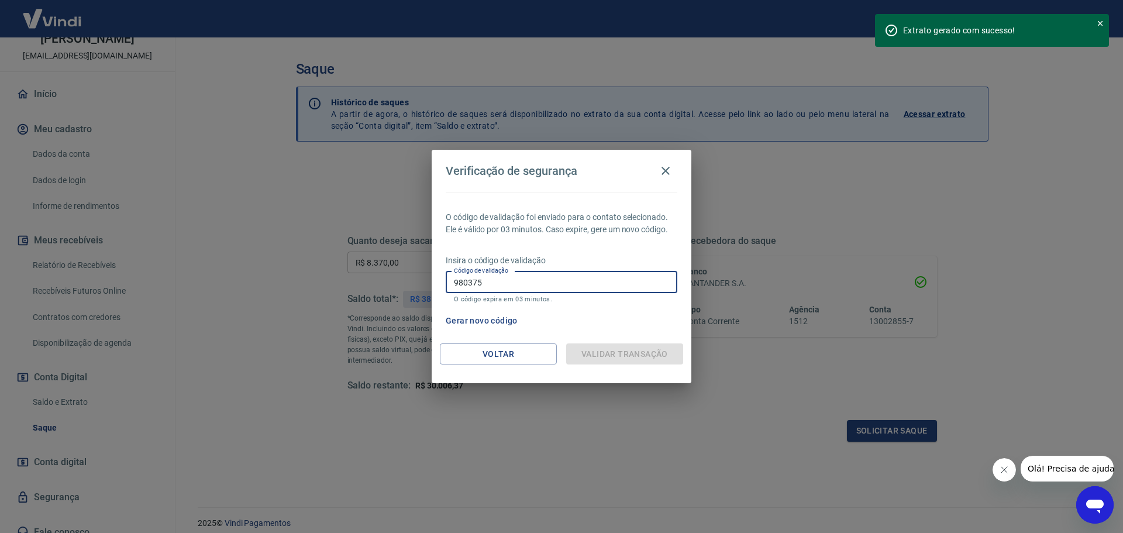
type input "980375"
click at [578, 331] on div "Gerar novo código" at bounding box center [559, 321] width 236 height 22
click at [609, 359] on div "Validar transação" at bounding box center [624, 354] width 117 height 22
drag, startPoint x: 633, startPoint y: 338, endPoint x: 560, endPoint y: 366, distance: 78.6
click at [627, 343] on div "Verificação de segurança O código de validação foi enviado para o contato selec…" at bounding box center [562, 266] width 260 height 233
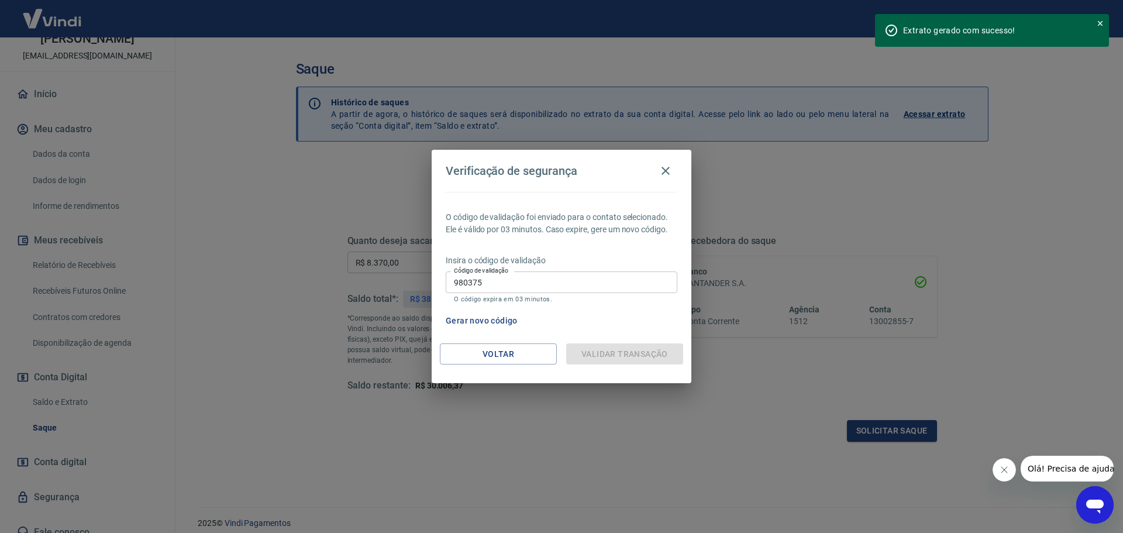
click at [555, 370] on div "Voltar Validar transação" at bounding box center [562, 363] width 260 height 40
click at [671, 169] on icon "button" at bounding box center [666, 171] width 14 height 14
